Goal: Task Accomplishment & Management: Manage account settings

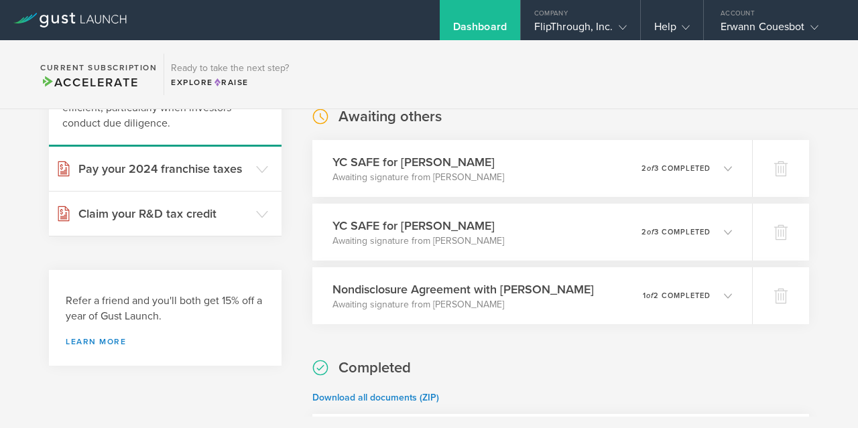
scroll to position [145, 0]
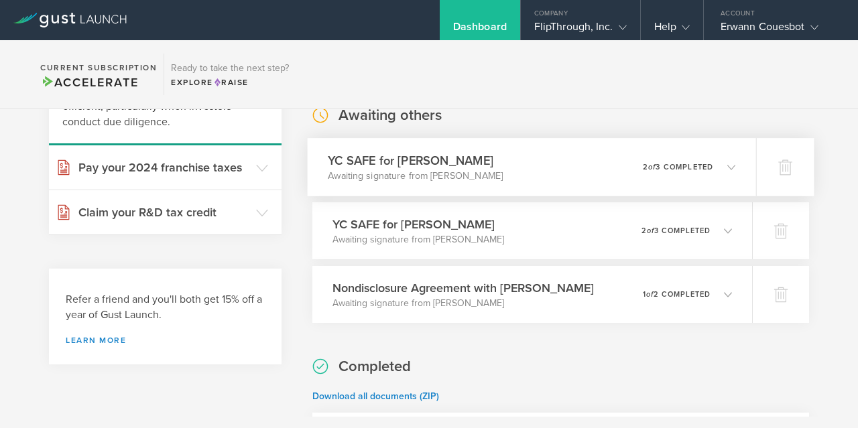
click at [602, 172] on div "YC SAFE for [PERSON_NAME] Awaiting signature from [PERSON_NAME] 0 undeliverable…" at bounding box center [532, 167] width 448 height 58
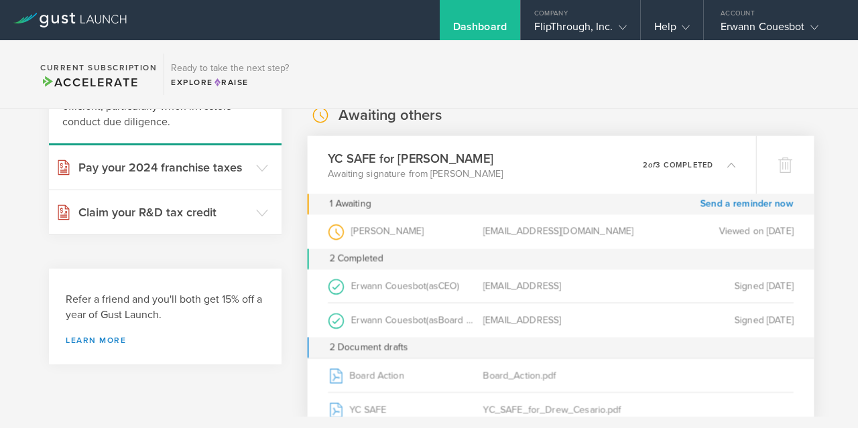
click at [602, 172] on div "YC SAFE for [PERSON_NAME] Awaiting signature from [PERSON_NAME] 0 undeliverable…" at bounding box center [532, 165] width 448 height 58
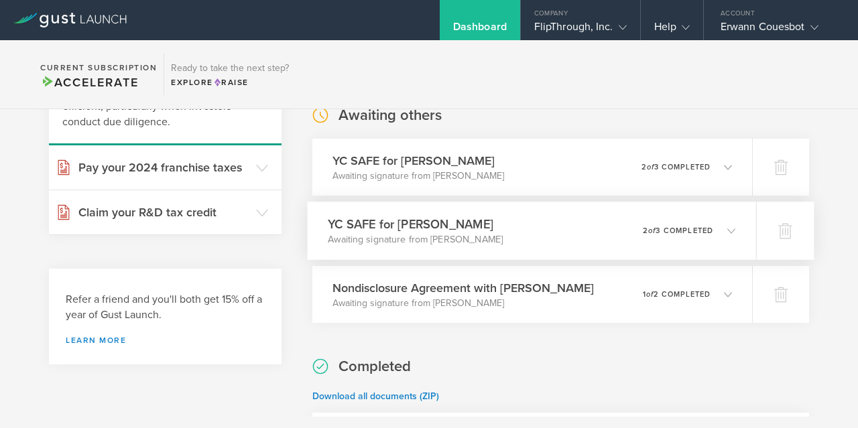
click at [655, 224] on div "0 undeliverable 2 of 3 completed" at bounding box center [689, 231] width 92 height 23
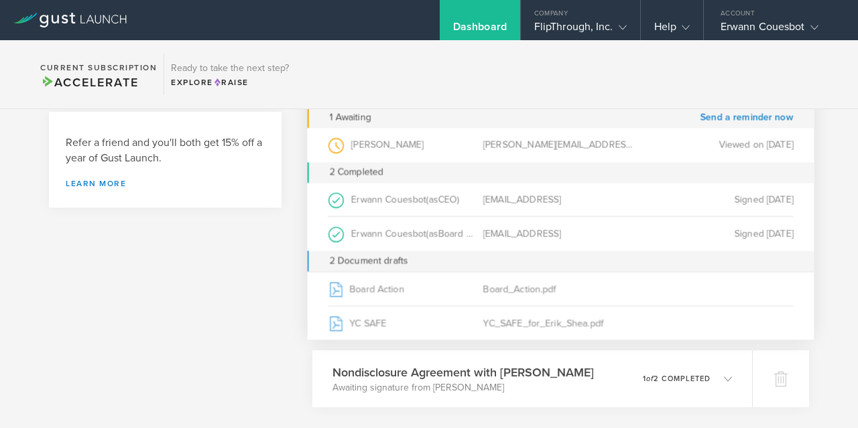
scroll to position [304, 0]
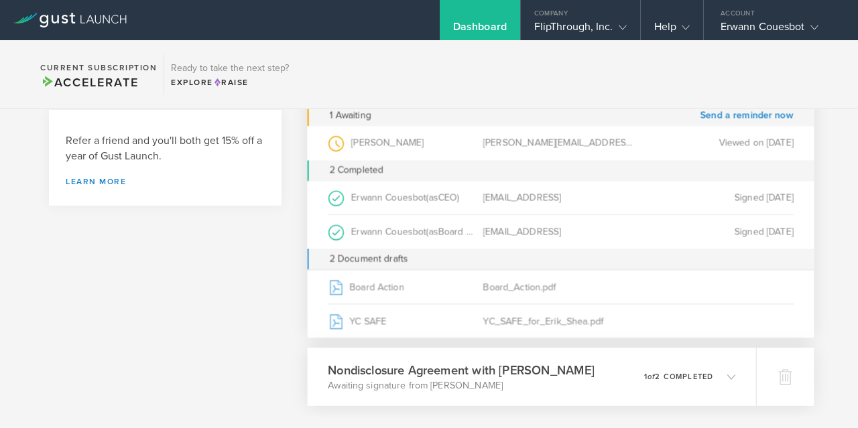
click at [684, 369] on div "0 undeliverable 1 of 2 completed" at bounding box center [689, 377] width 91 height 23
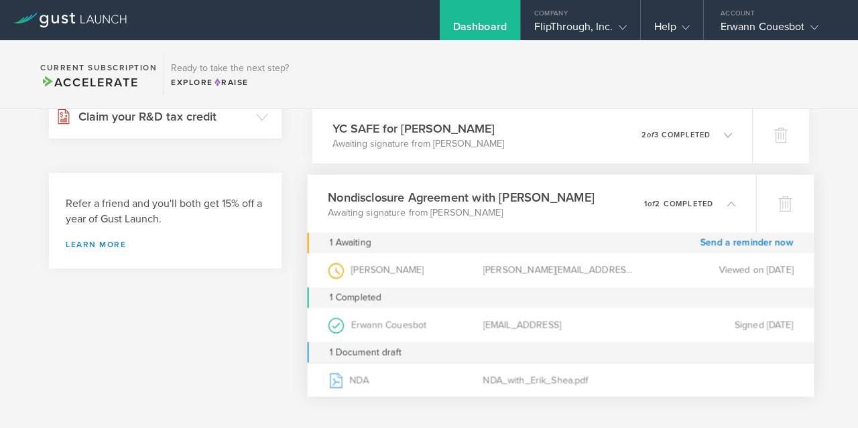
scroll to position [242, 0]
click at [695, 206] on p "1 of 2 completed" at bounding box center [678, 201] width 69 height 7
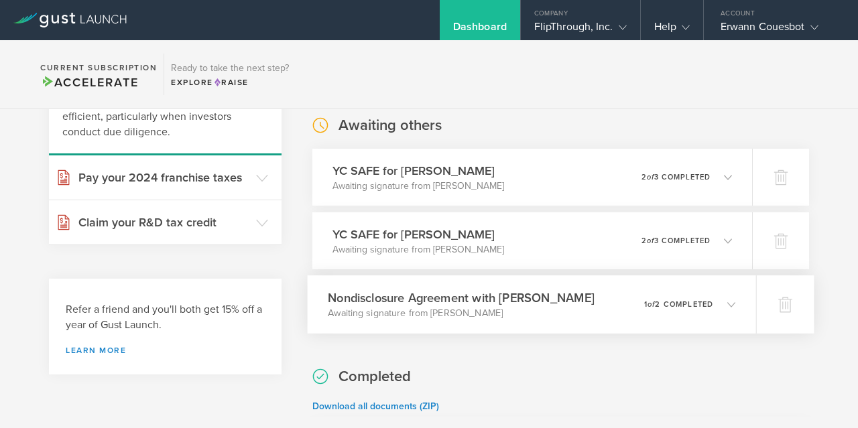
scroll to position [138, 0]
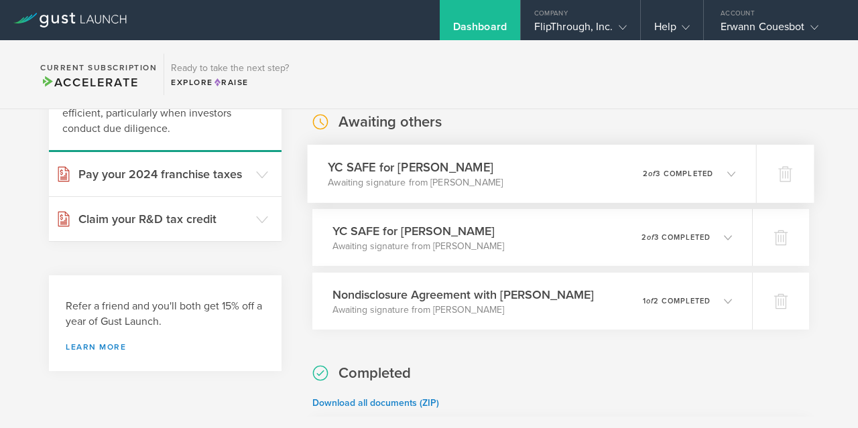
click at [716, 178] on icon at bounding box center [724, 174] width 22 height 12
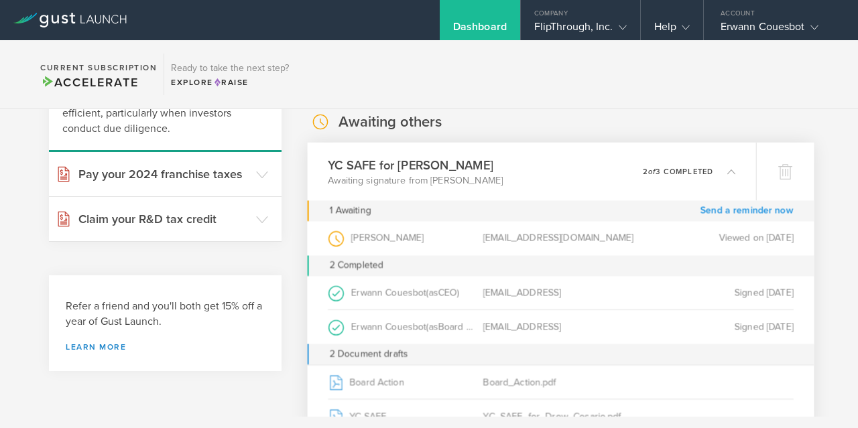
click at [747, 214] on link "Send a reminder now" at bounding box center [746, 210] width 93 height 21
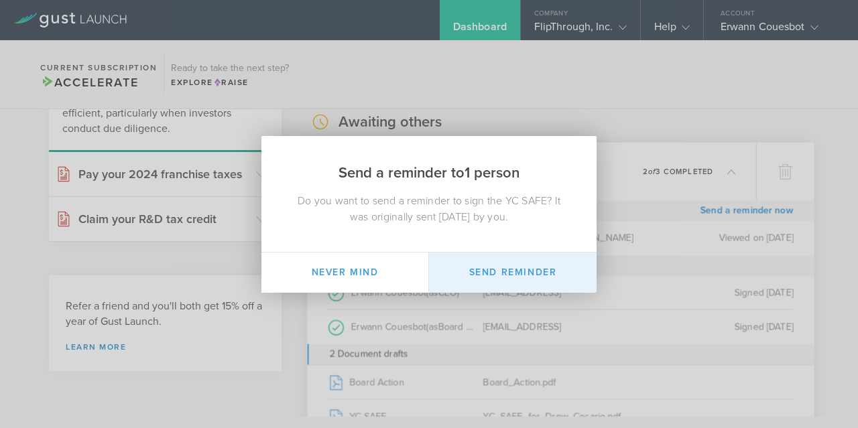
click at [502, 271] on button "Send Reminder" at bounding box center [513, 273] width 168 height 40
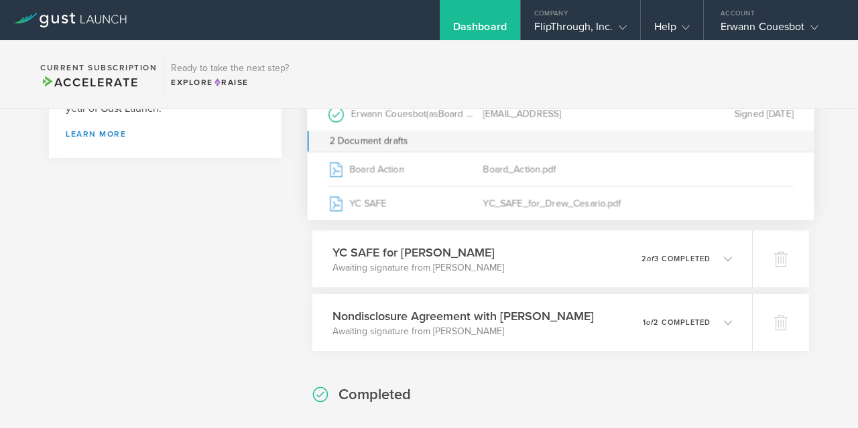
scroll to position [352, 0]
click at [667, 261] on p "2 of 3 completed" at bounding box center [678, 258] width 70 height 7
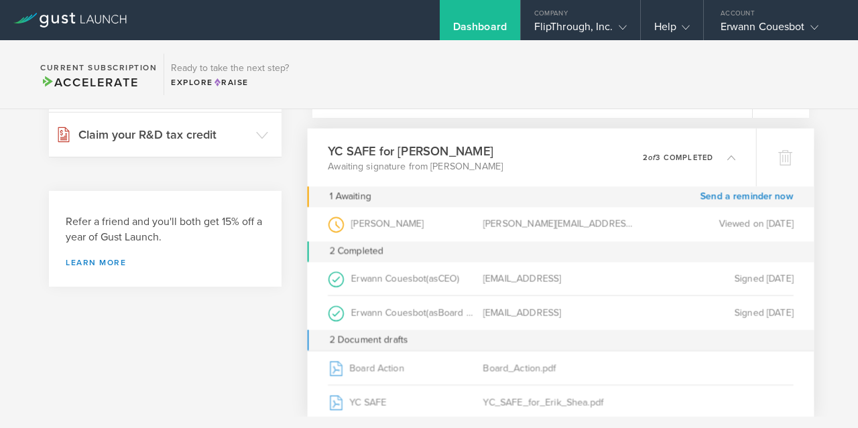
scroll to position [214, 0]
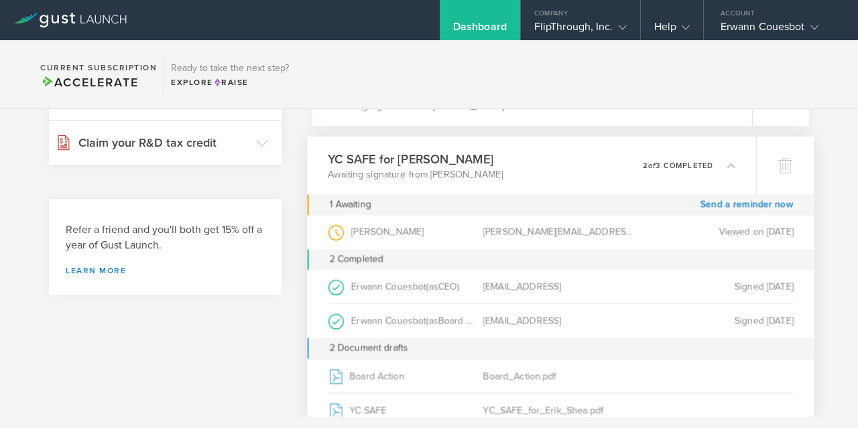
click at [727, 168] on icon at bounding box center [731, 165] width 8 height 8
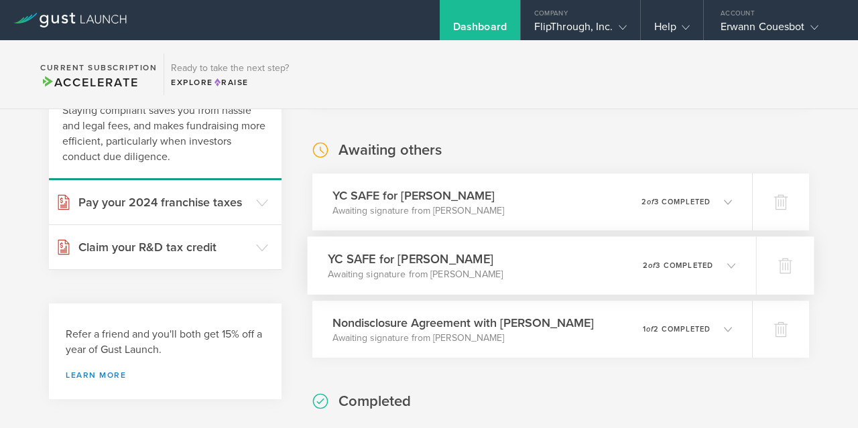
scroll to position [111, 0]
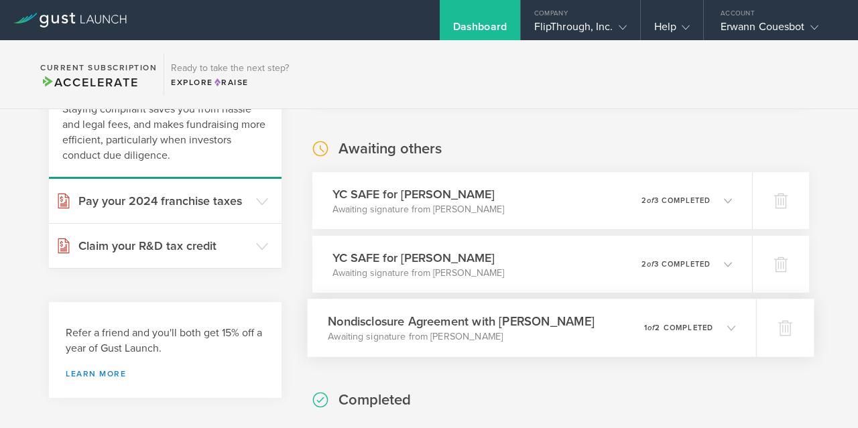
click at [730, 321] on div "0 undeliverable 1 of 2 completed" at bounding box center [689, 328] width 91 height 23
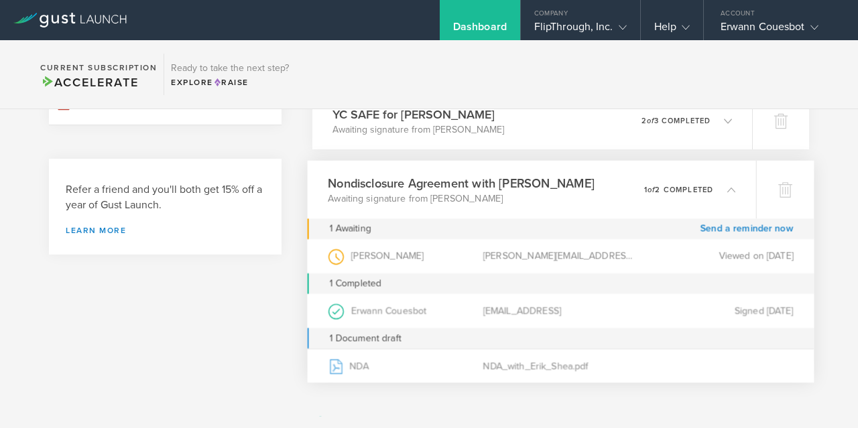
scroll to position [268, 0]
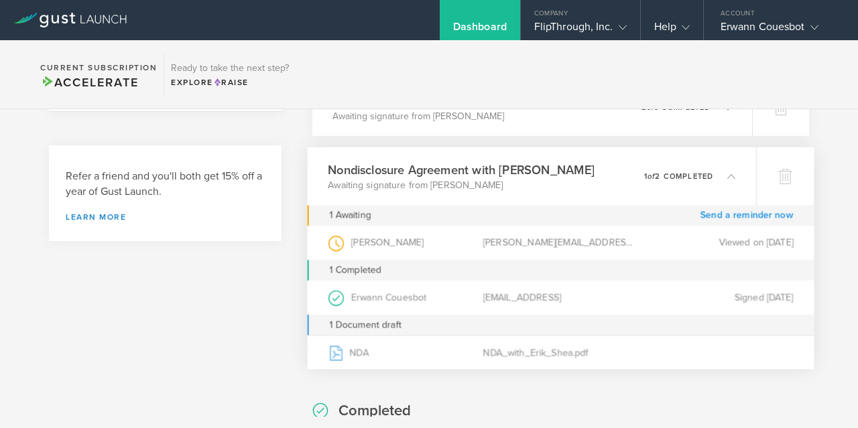
click at [760, 212] on link "Send a reminder now" at bounding box center [746, 215] width 93 height 21
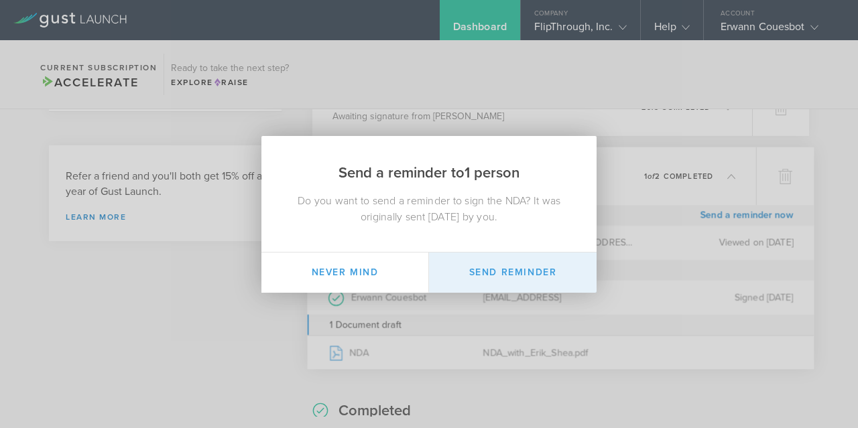
click at [533, 278] on button "Send Reminder" at bounding box center [513, 273] width 168 height 40
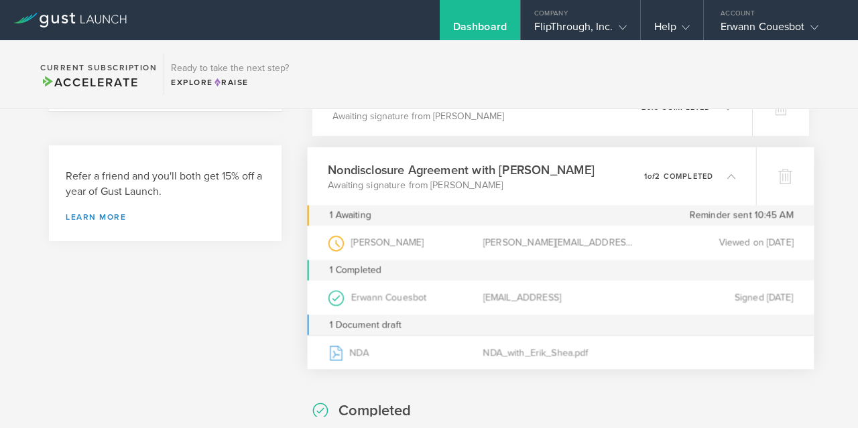
click at [736, 178] on div "Nondisclosure Agreement with [PERSON_NAME] Awaiting signature from [PERSON_NAME…" at bounding box center [532, 176] width 448 height 58
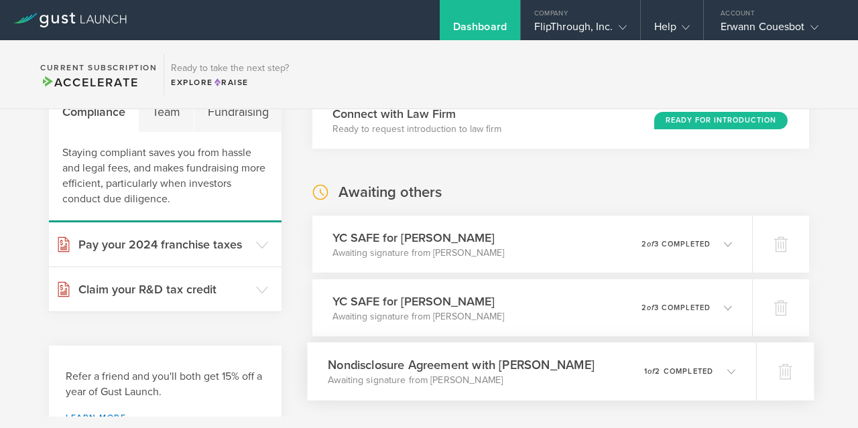
scroll to position [0, 0]
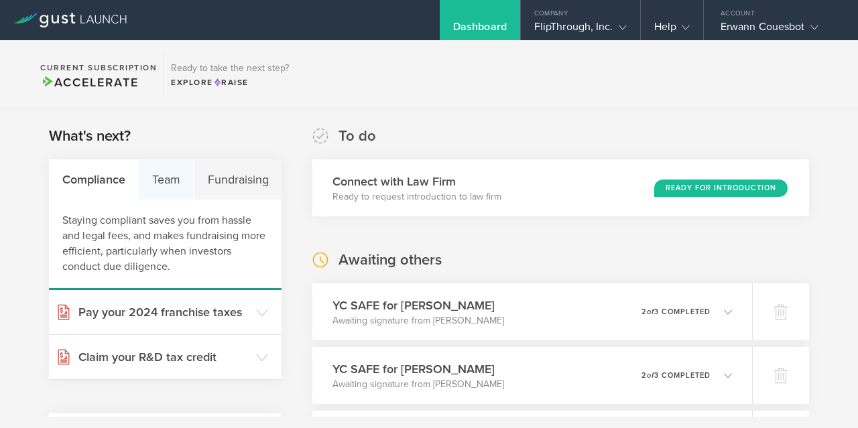
click at [156, 196] on div "Team" at bounding box center [166, 179] width 55 height 40
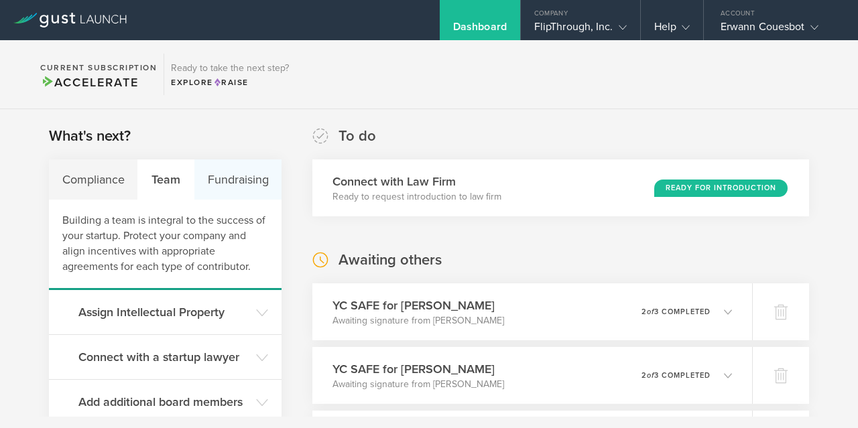
click at [224, 190] on div "Fundraising" at bounding box center [237, 179] width 87 height 40
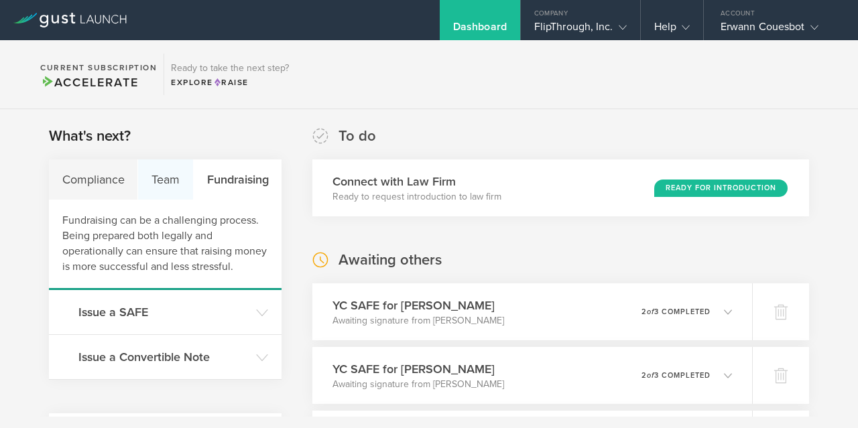
click at [178, 174] on div "Team" at bounding box center [165, 179] width 55 height 40
